Goal: Task Accomplishment & Management: Manage account settings

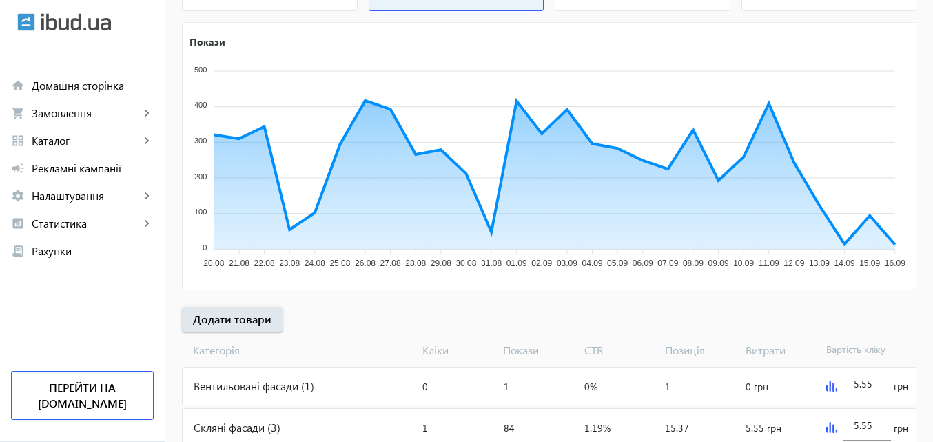
scroll to position [207, 0]
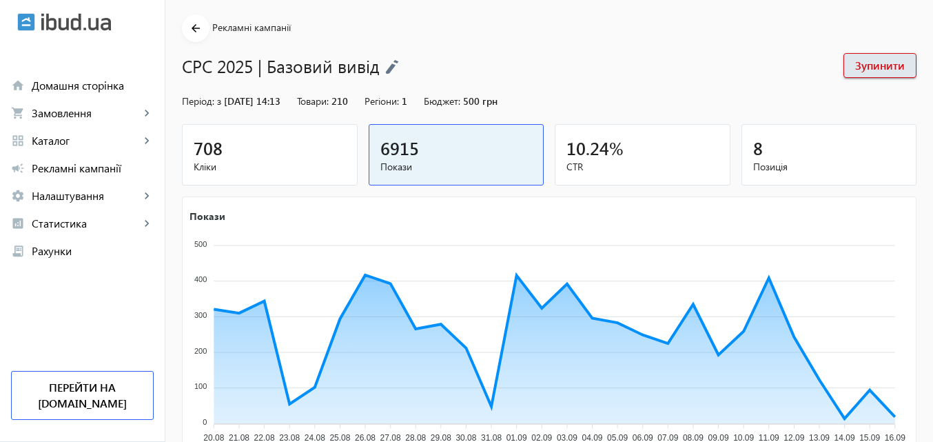
scroll to position [138, 0]
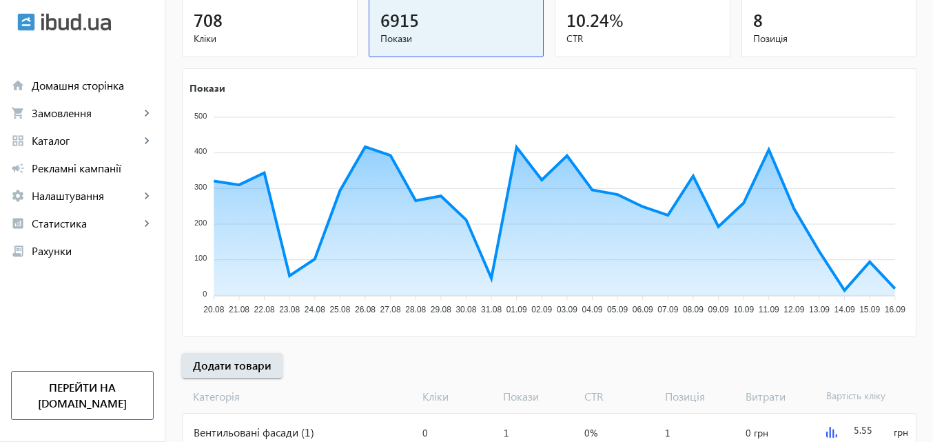
scroll to position [207, 0]
